Goal: Register for event/course

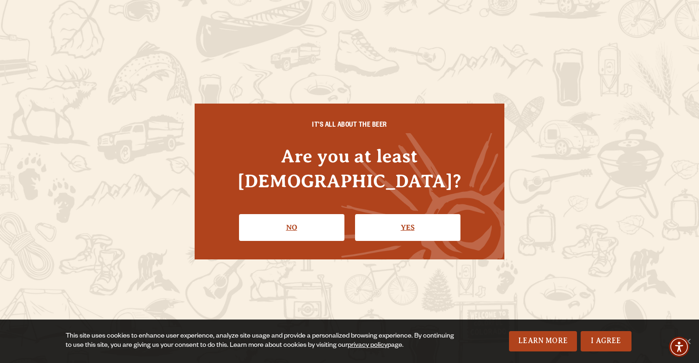
drag, startPoint x: 293, startPoint y: 216, endPoint x: 420, endPoint y: 212, distance: 126.8
click at [420, 214] on link "Yes" at bounding box center [407, 227] width 105 height 27
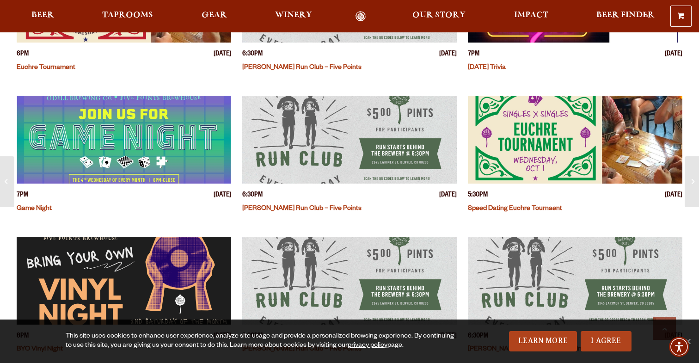
scroll to position [353, 0]
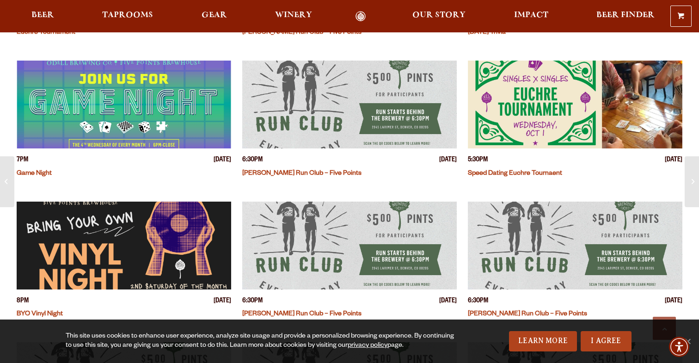
click at [506, 109] on img "View event details" at bounding box center [575, 105] width 215 height 88
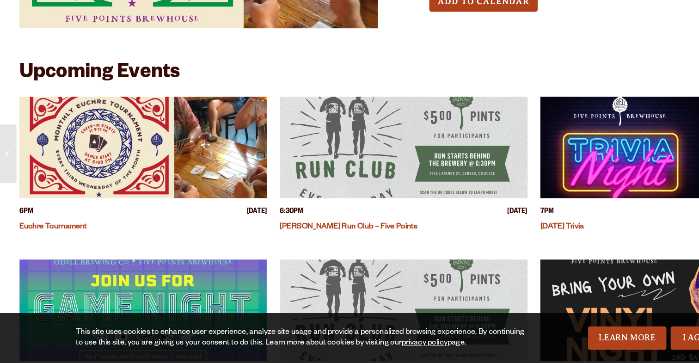
scroll to position [40, 0]
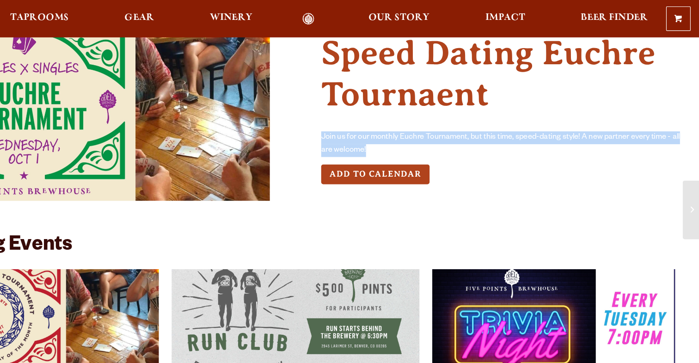
drag, startPoint x: 368, startPoint y: 117, endPoint x: 448, endPoint y: 129, distance: 80.9
click at [448, 129] on div "[DATE] 5:30PM-7PM Speed Dating Euchre Tournaent Join us for our monthly Euchre …" at bounding box center [350, 99] width 666 height 163
copy p "Join us for our monthly Euchre Tournament, but this time, speed-dating style! A…"
